Goal: Check status

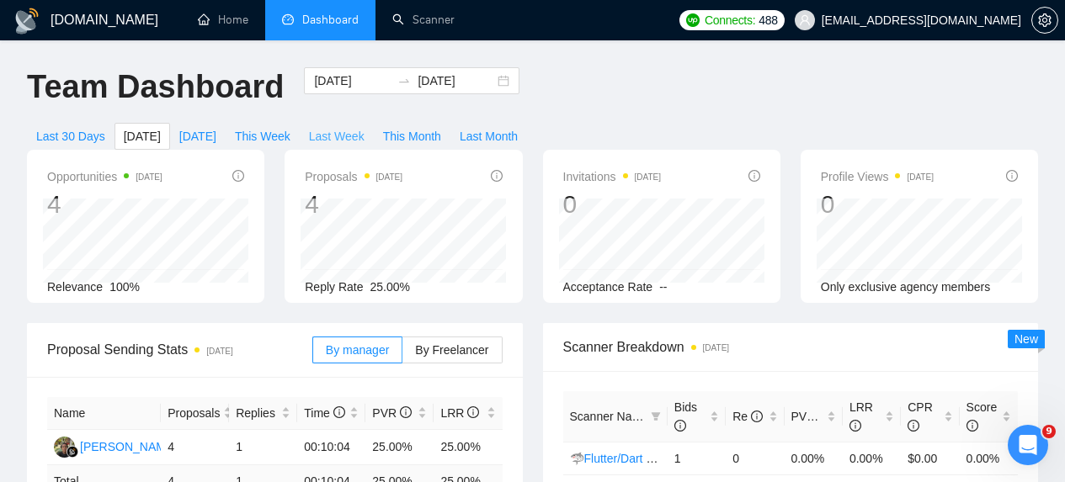
click at [358, 135] on span "Last Week" at bounding box center [337, 136] width 56 height 19
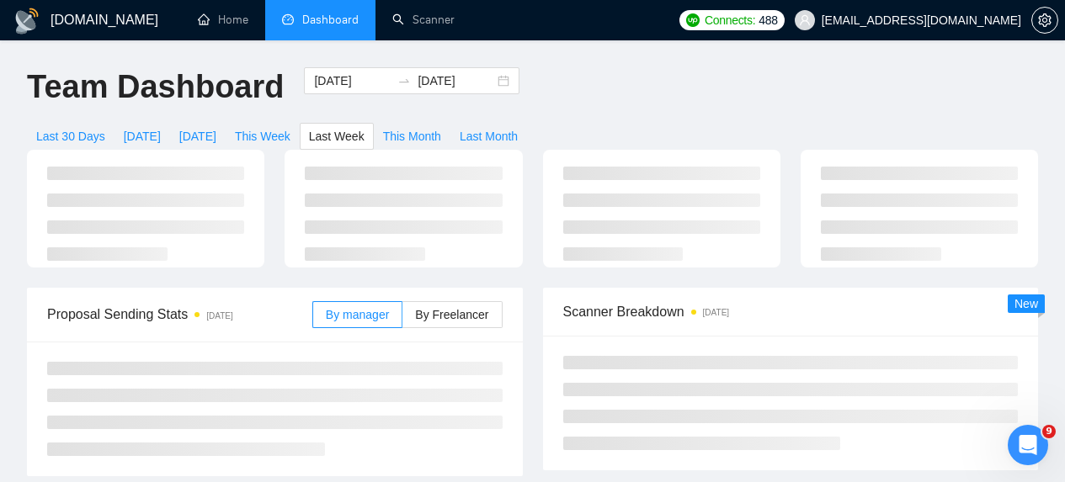
type input "[DATE]"
